Goal: Use online tool/utility: Utilize a website feature to perform a specific function

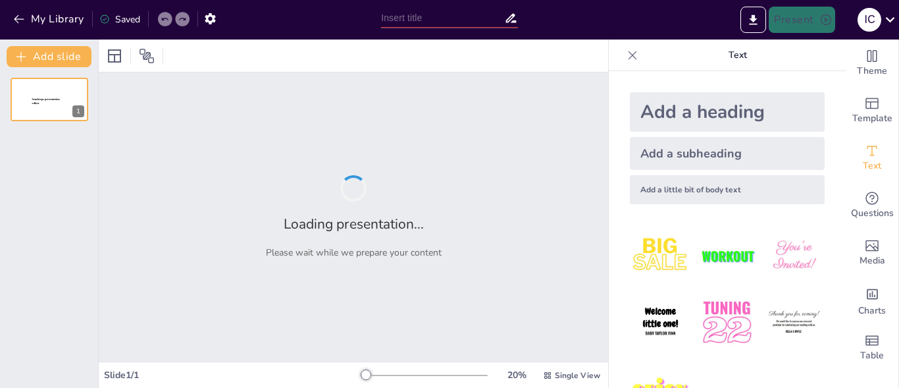
type input "Imported TESIS BORRADOR 1 DEFENSA EMI 1.pptx"
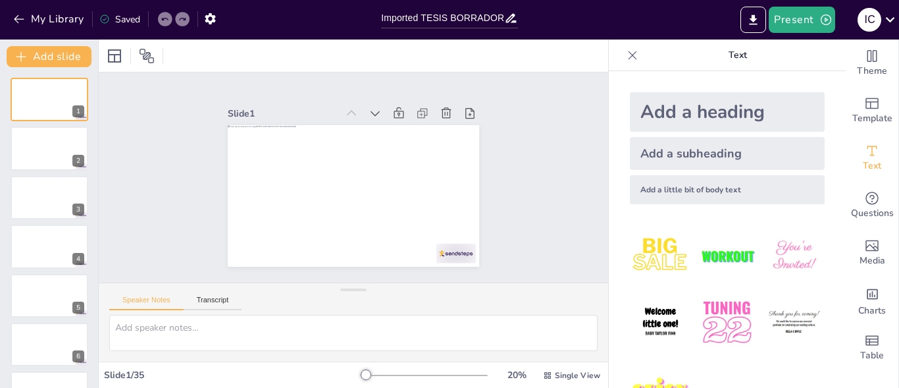
click at [609, 186] on div "Add a heading Add a subheading Add a little bit of body text" at bounding box center [727, 229] width 237 height 317
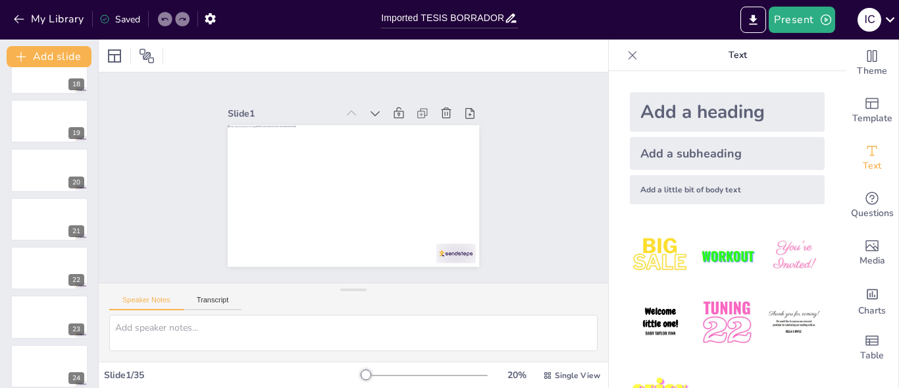
scroll to position [1409, 0]
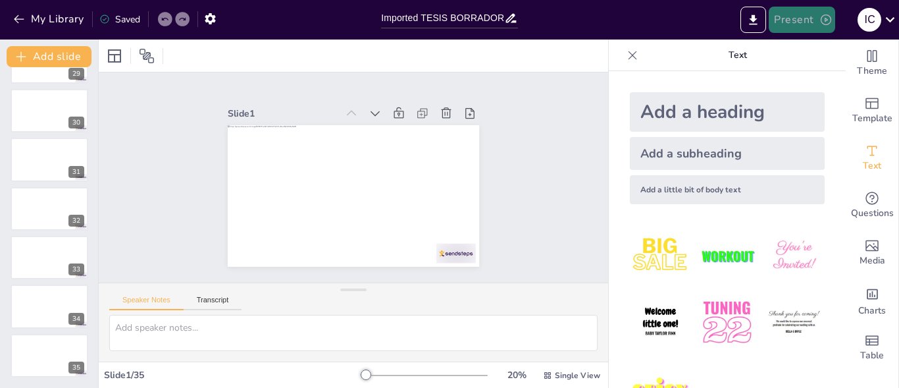
click at [809, 18] on button "Present" at bounding box center [802, 20] width 66 height 26
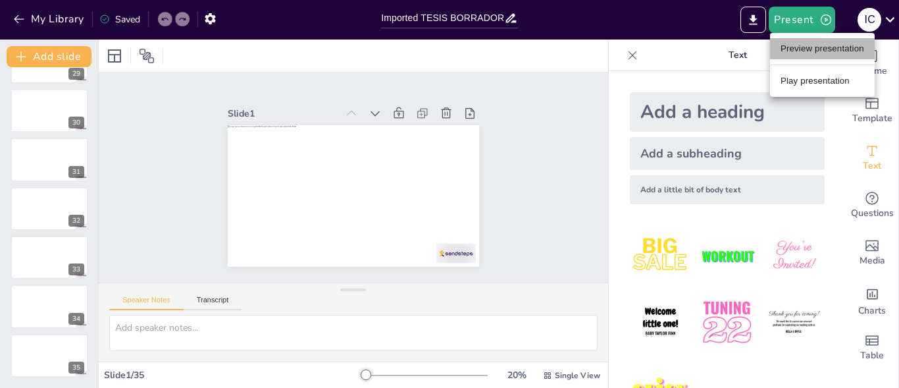
click at [801, 46] on li "Preview presentation" at bounding box center [822, 48] width 105 height 21
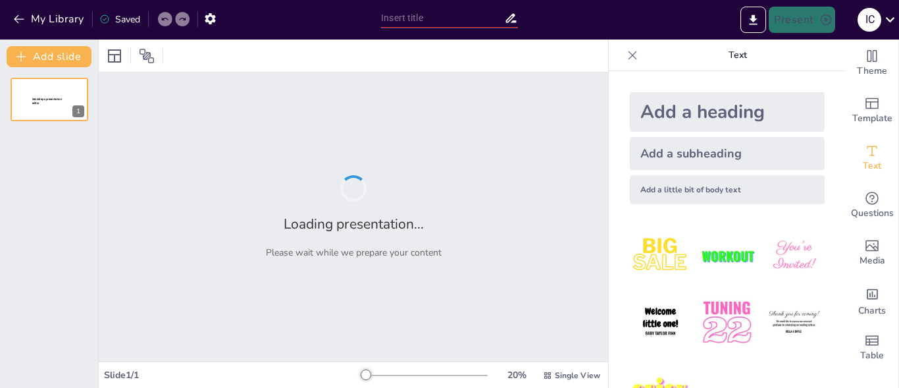
type input "Imported TESIS BORRADOR 1 DEFENSA EMI 1.pptx"
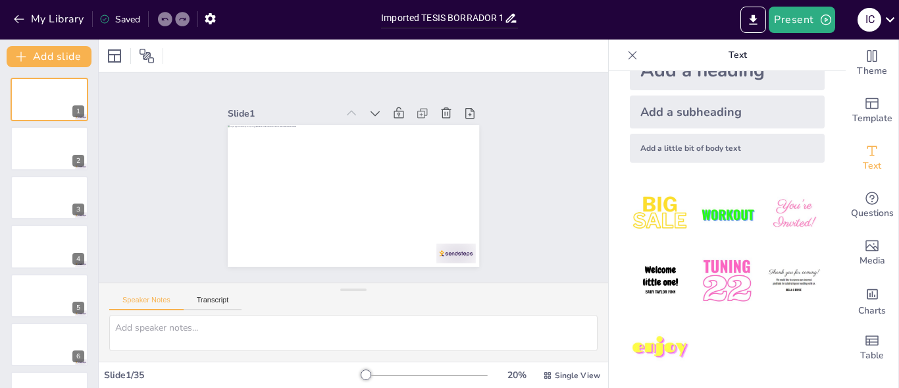
scroll to position [47, 0]
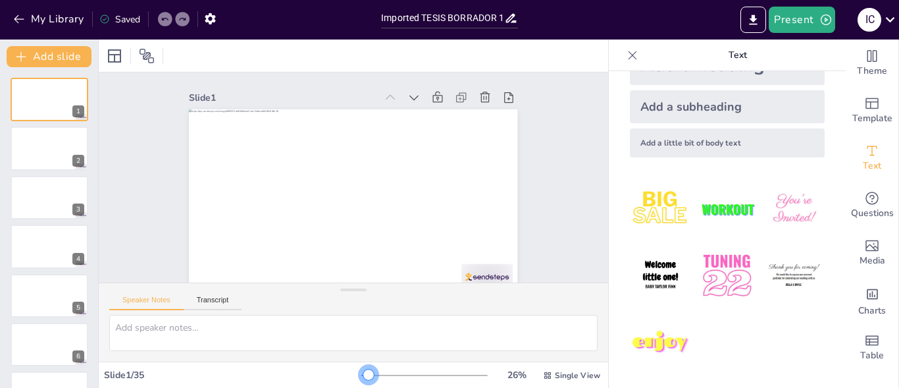
click at [363, 376] on div at bounding box center [368, 374] width 11 height 11
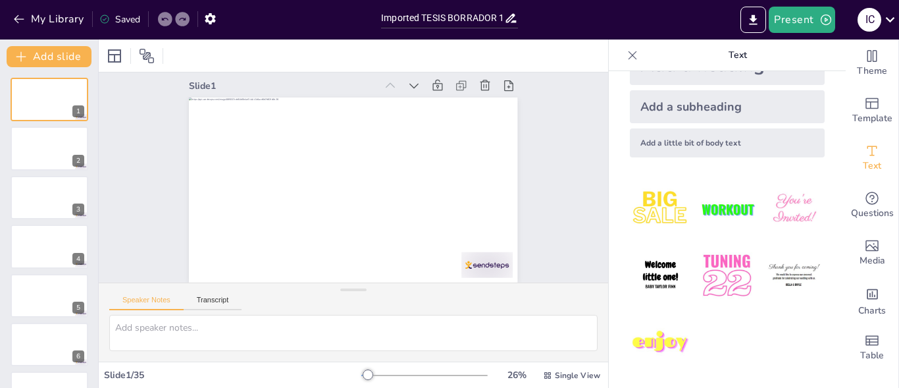
scroll to position [22, 0]
click at [566, 376] on span "Single View" at bounding box center [577, 375] width 45 height 11
click at [620, 302] on div at bounding box center [728, 276] width 216 height 216
